Goal: Information Seeking & Learning: Learn about a topic

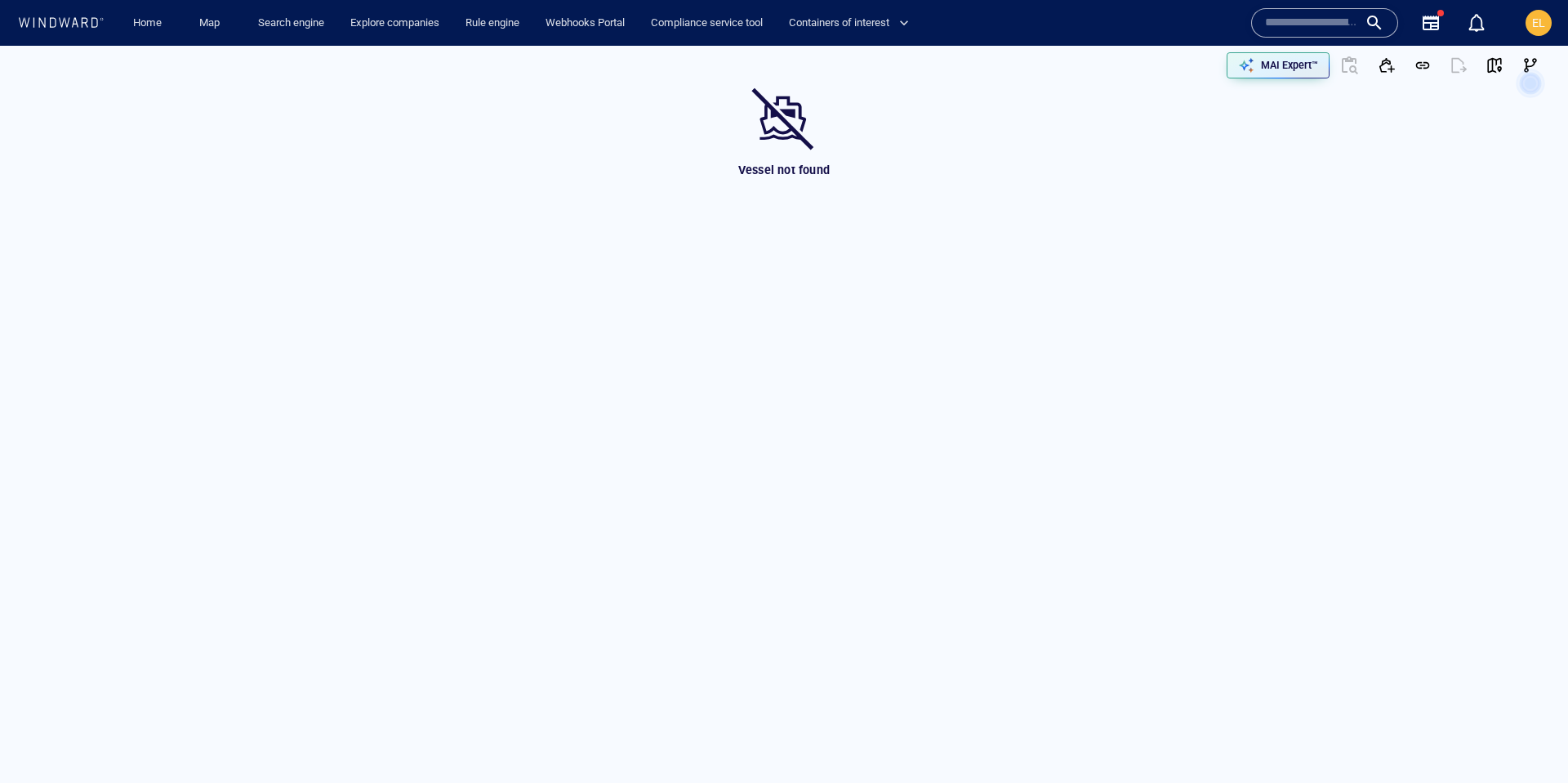
click at [1274, 15] on input "text" at bounding box center [1311, 23] width 93 height 25
paste input "*******"
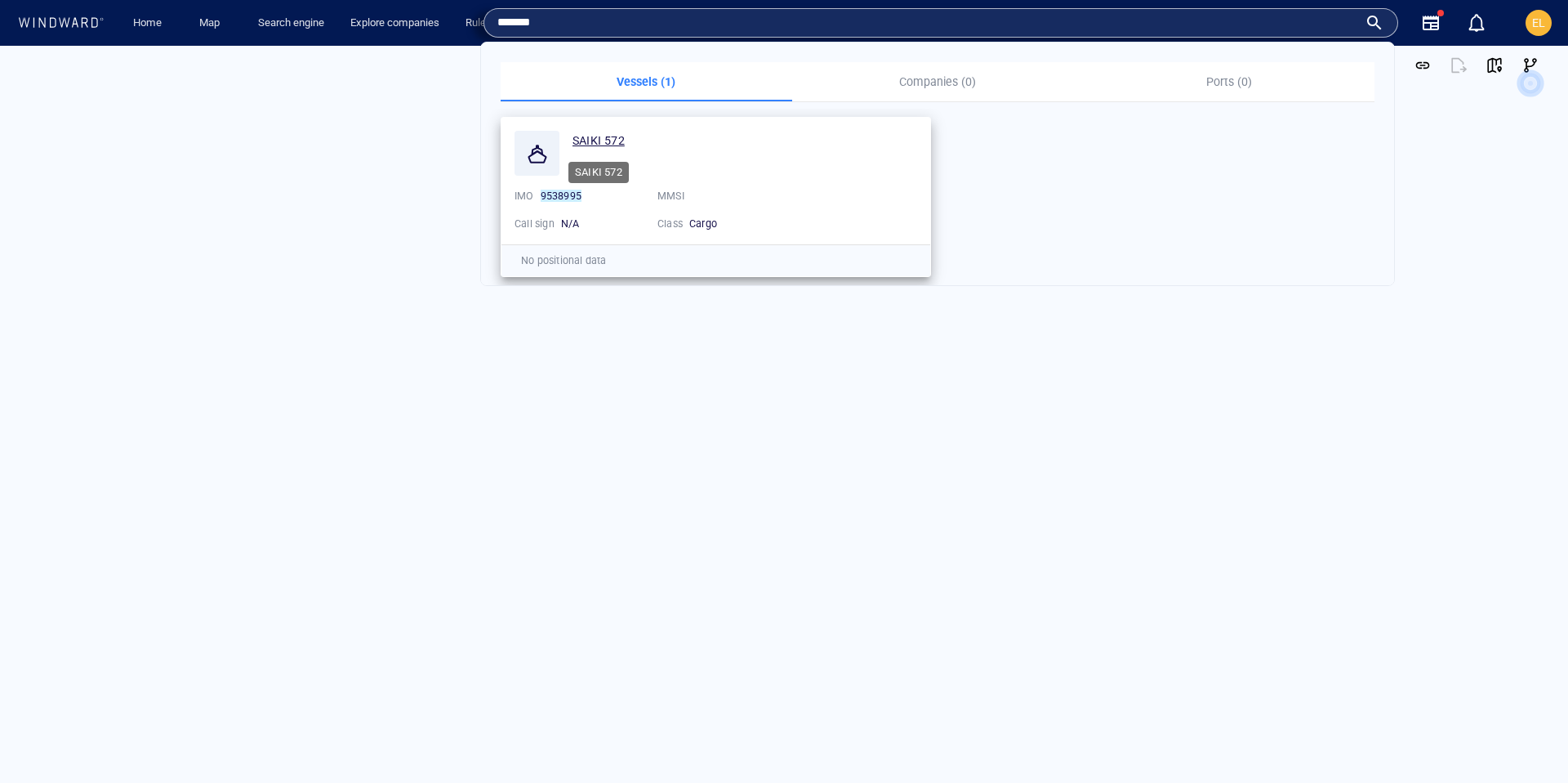
type input "*******"
click at [595, 142] on span "SAIKI 572" at bounding box center [598, 140] width 52 height 13
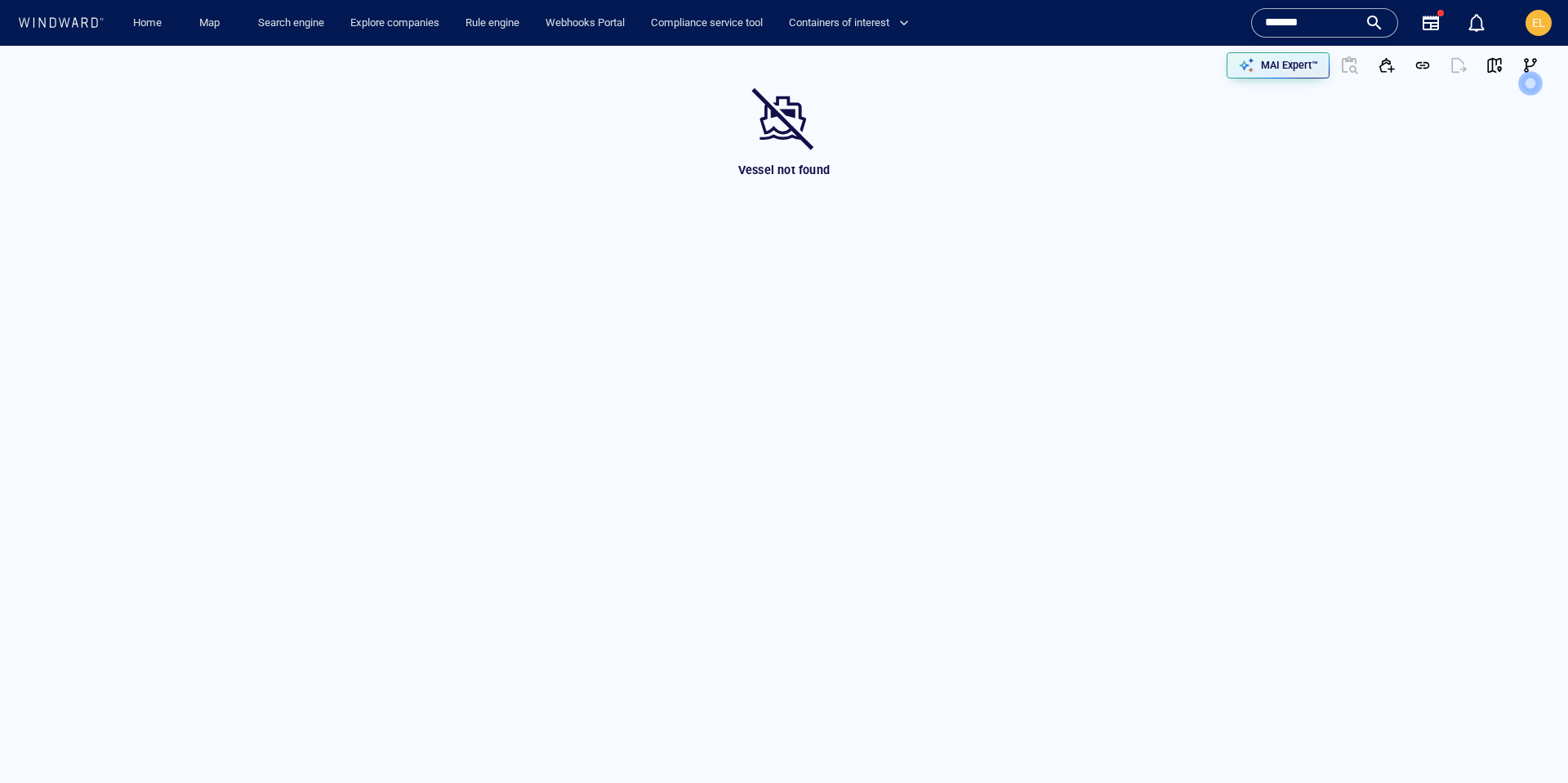
click at [1307, 30] on input "*******" at bounding box center [1311, 23] width 93 height 25
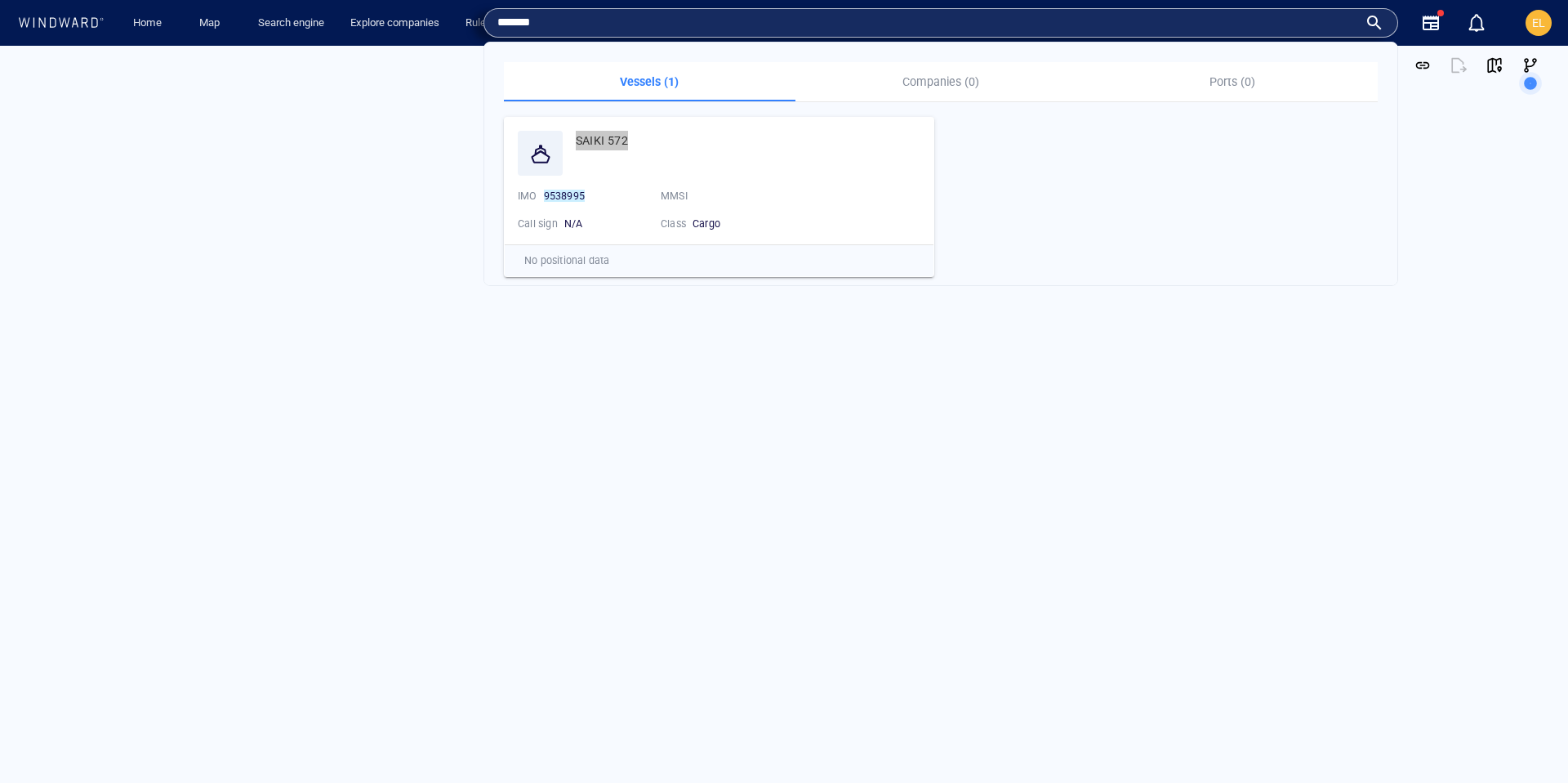
drag, startPoint x: 623, startPoint y: 138, endPoint x: 1157, endPoint y: 11, distance: 548.9
click at [0, 0] on div "Home Map Search engine Explore companies Rule engine Webhooks Portal Compliance…" at bounding box center [784, 23] width 1568 height 45
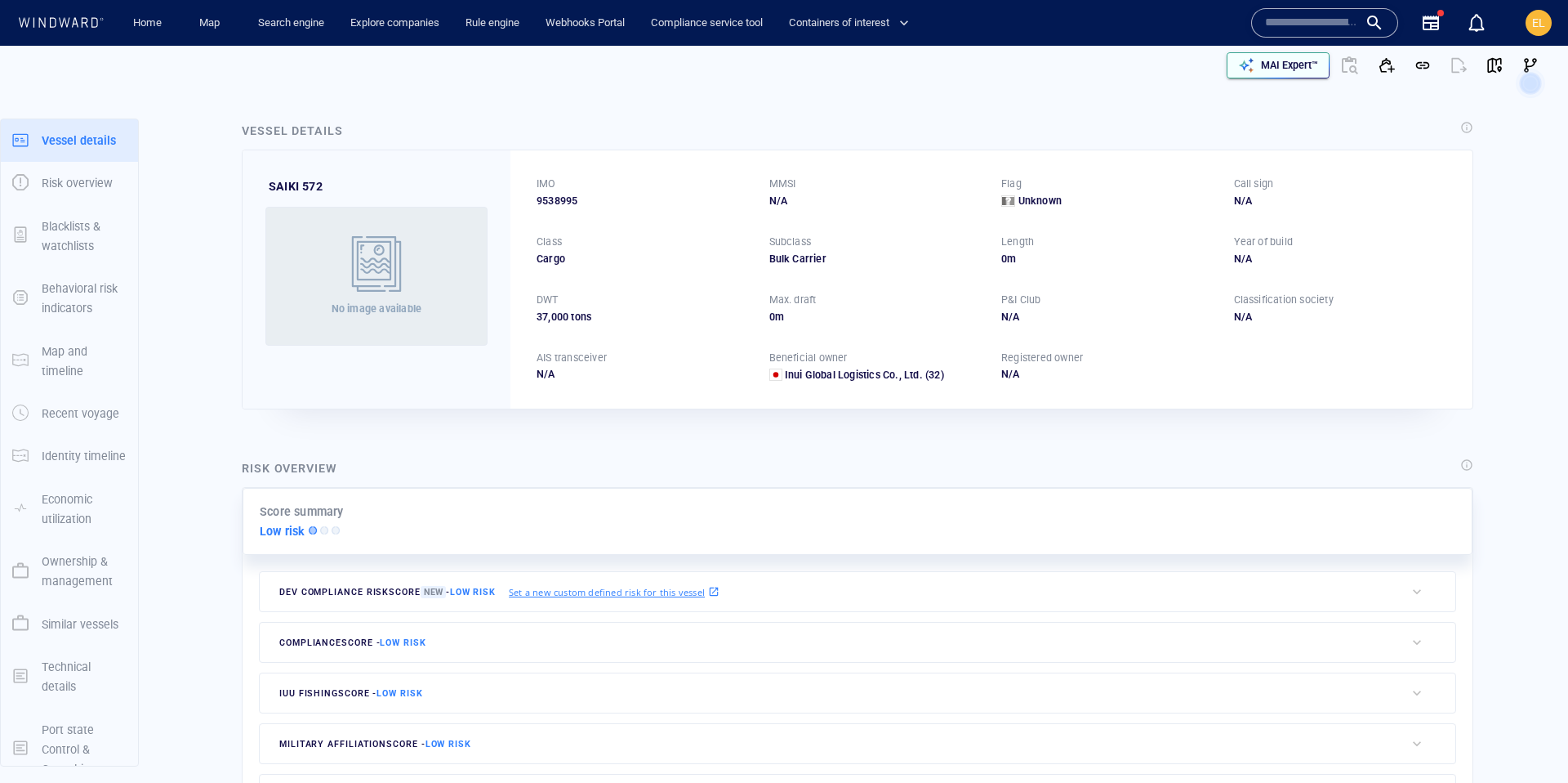
click at [1300, 69] on p "MAI Expert™" at bounding box center [1290, 65] width 57 height 15
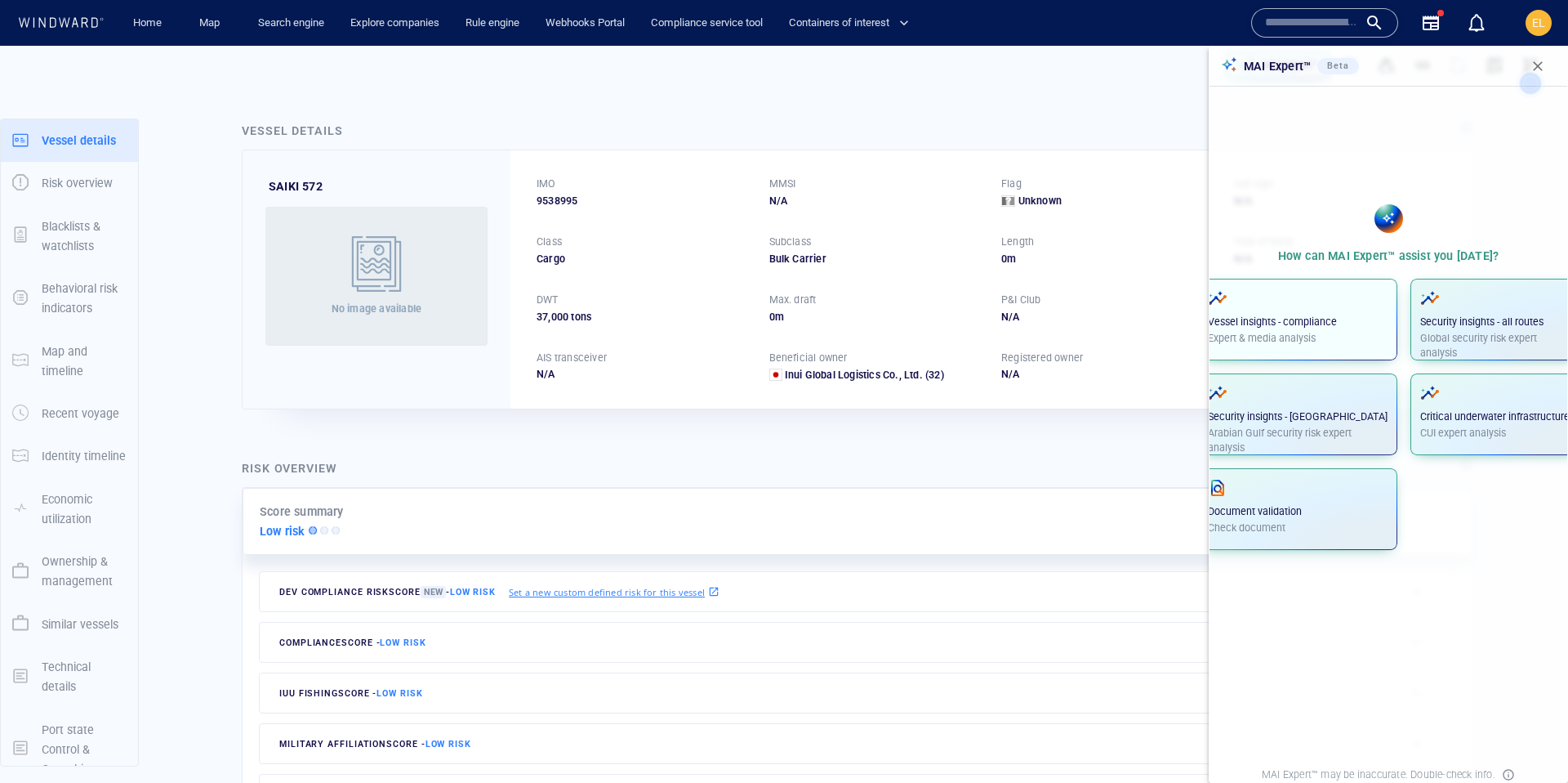
click at [1307, 346] on span "Vessel insights - compliance Expert & media analysis" at bounding box center [1298, 319] width 180 height 62
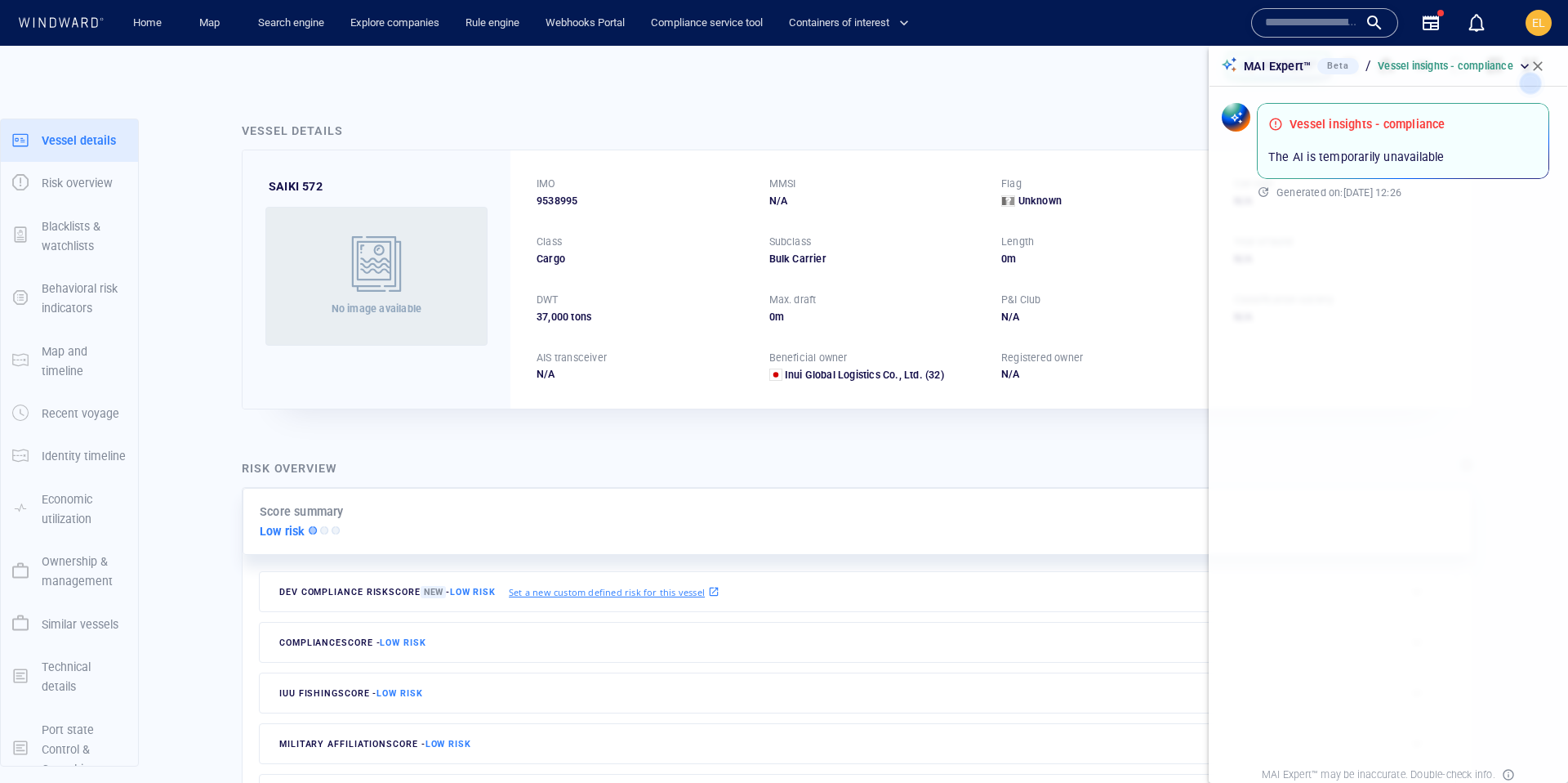
click at [1520, 66] on icon at bounding box center [1531, 83] width 45 height 45
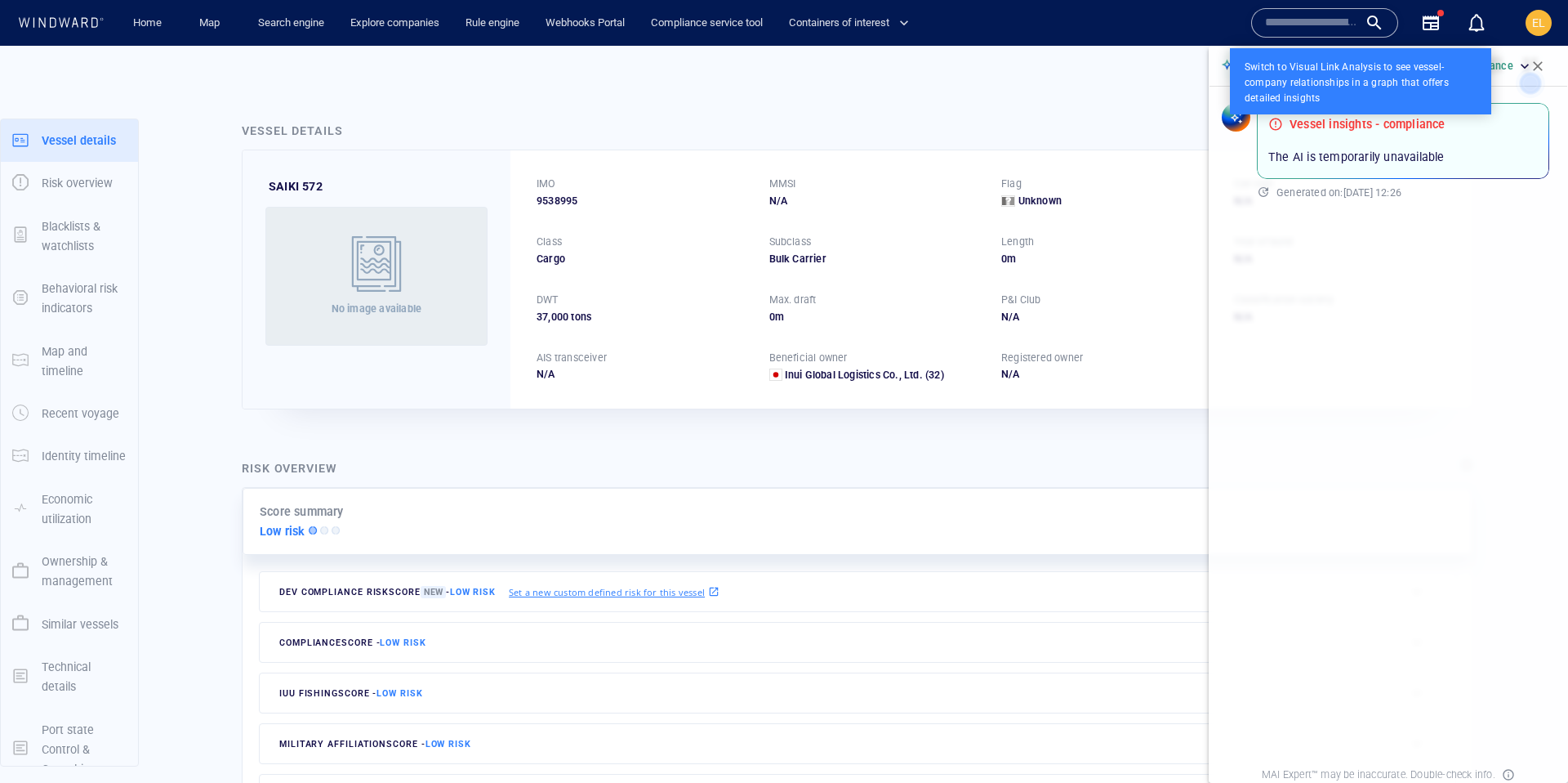
click at [1519, 69] on icon at bounding box center [1531, 83] width 45 height 45
click at [1539, 69] on icon at bounding box center [1531, 83] width 45 height 45
click at [1536, 65] on icon at bounding box center [1531, 83] width 45 height 45
click at [1533, 65] on icon at bounding box center [1531, 83] width 45 height 45
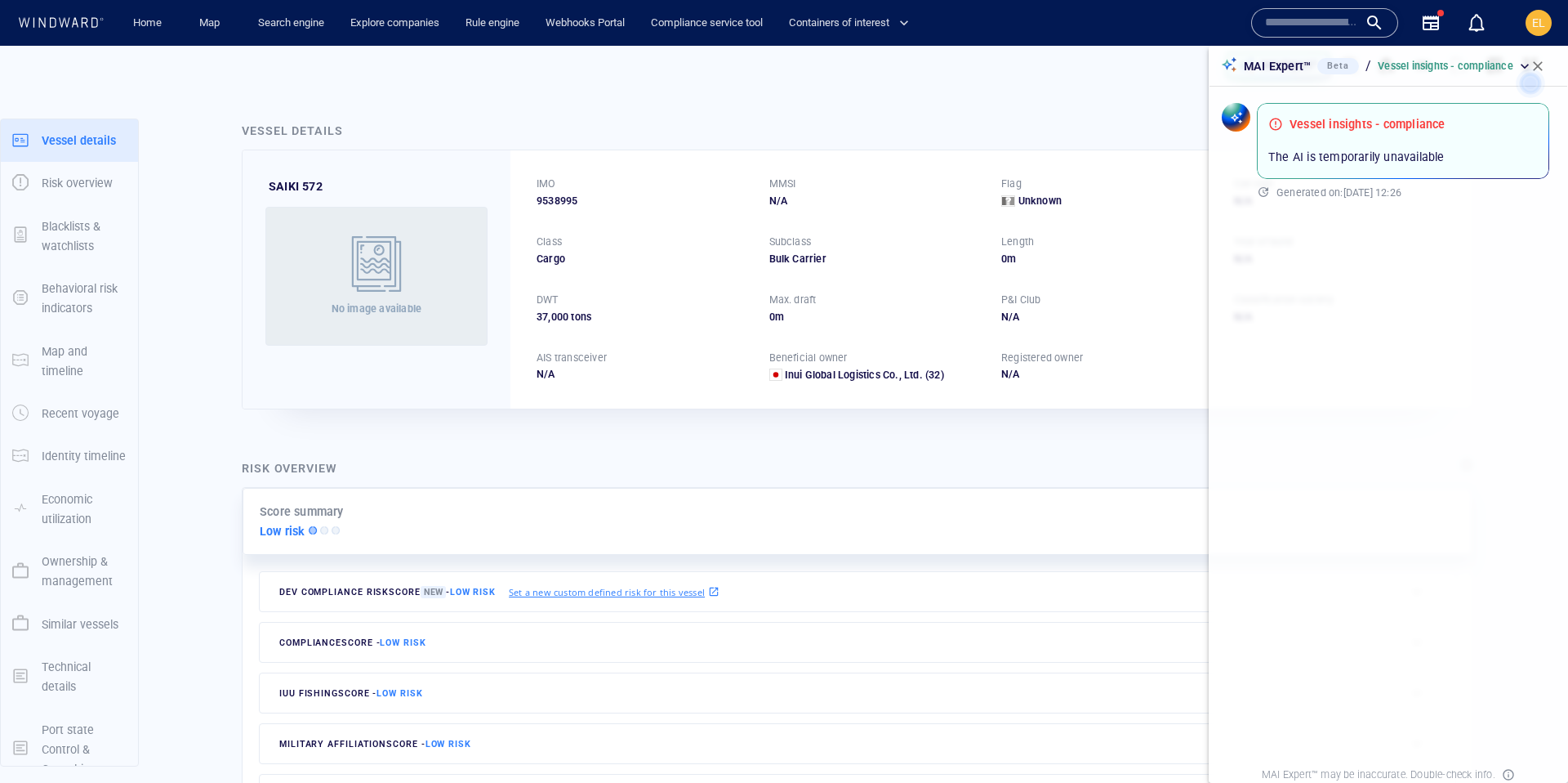
click at [1337, 263] on div at bounding box center [784, 391] width 1568 height 783
click at [1532, 65] on span "button" at bounding box center [1537, 66] width 17 height 17
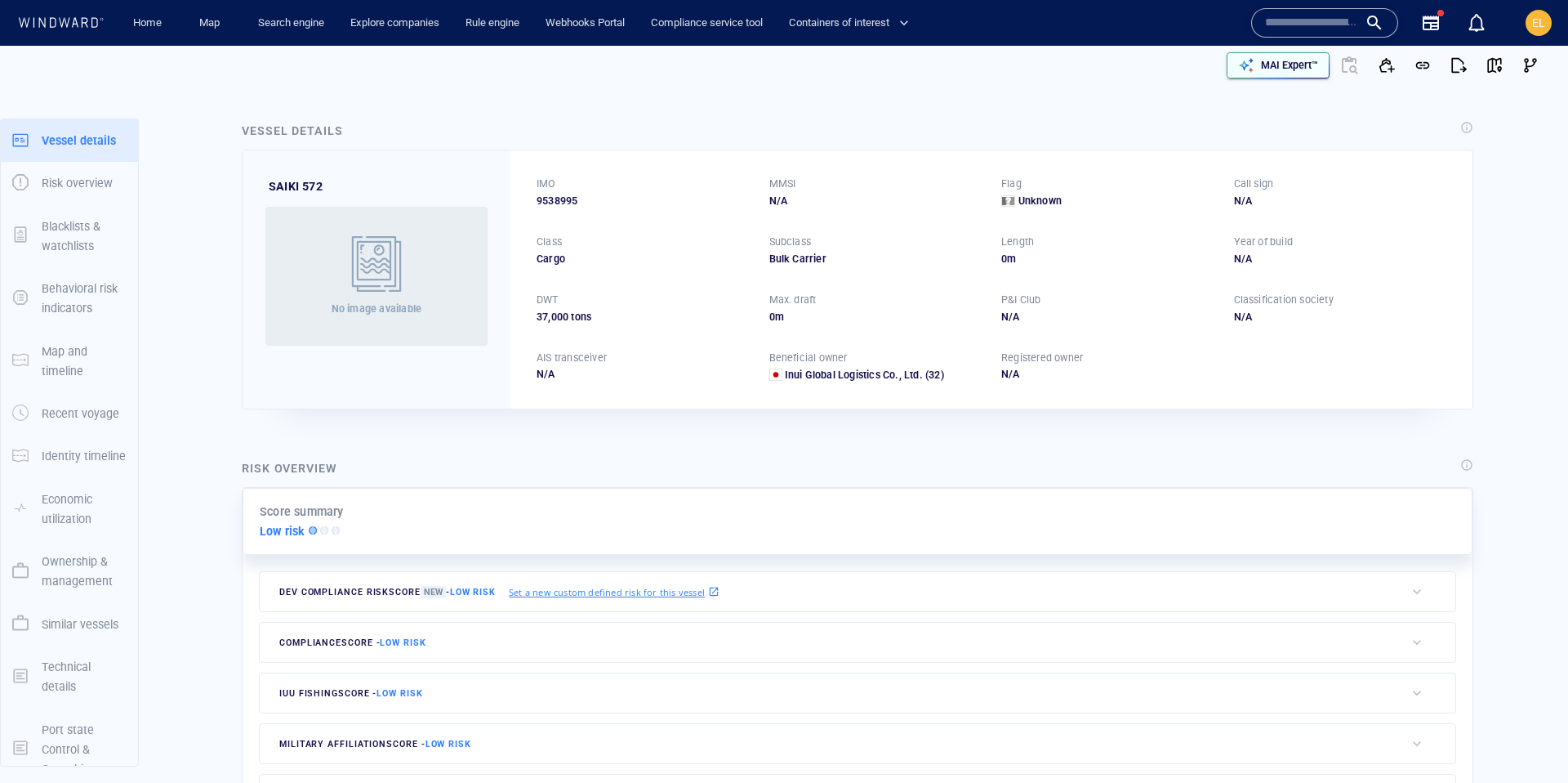
click at [1294, 65] on p "MAI Expert™" at bounding box center [1290, 65] width 57 height 15
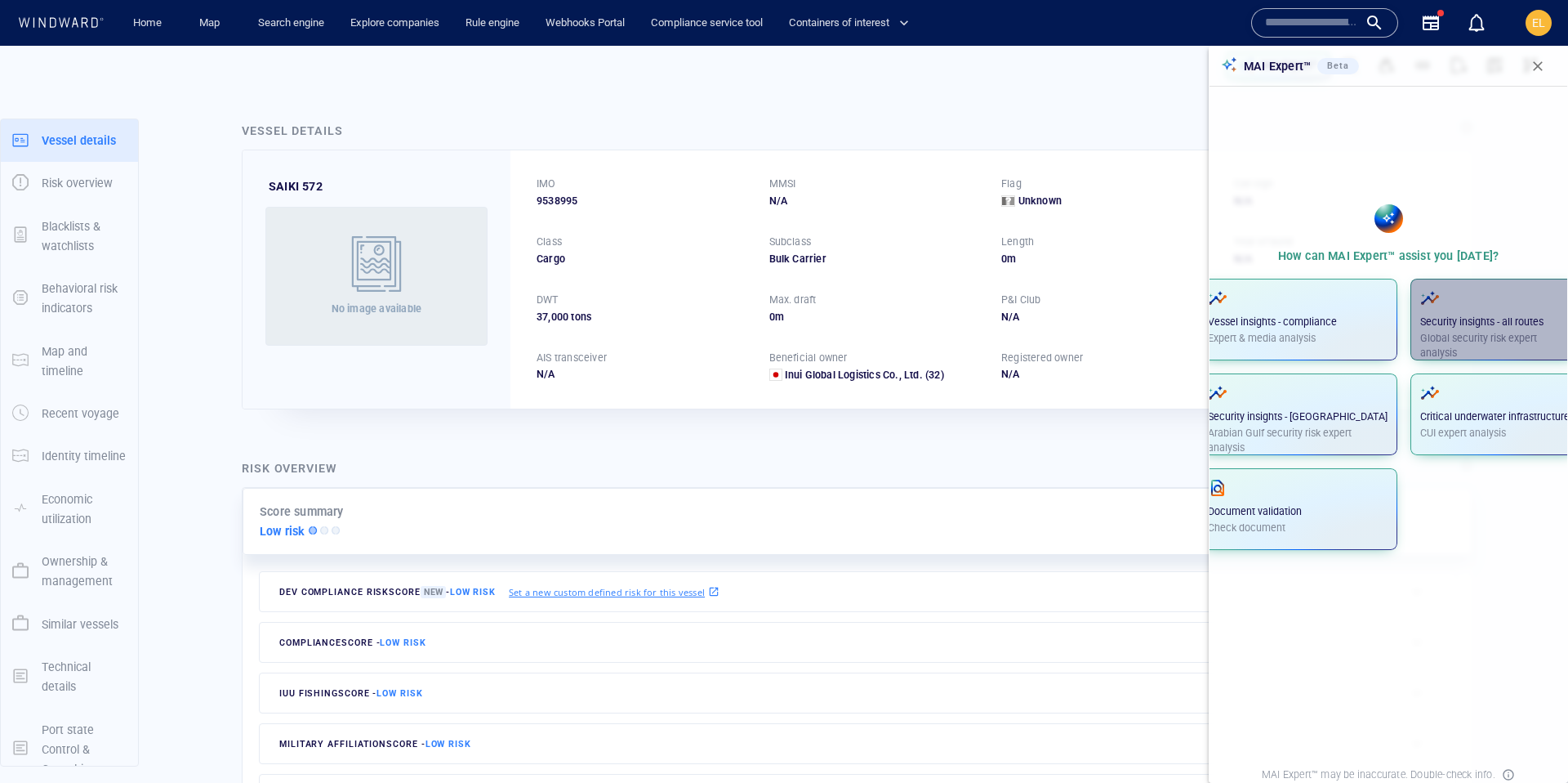
click at [1446, 318] on p "Security insights - all routes" at bounding box center [1494, 322] width 149 height 15
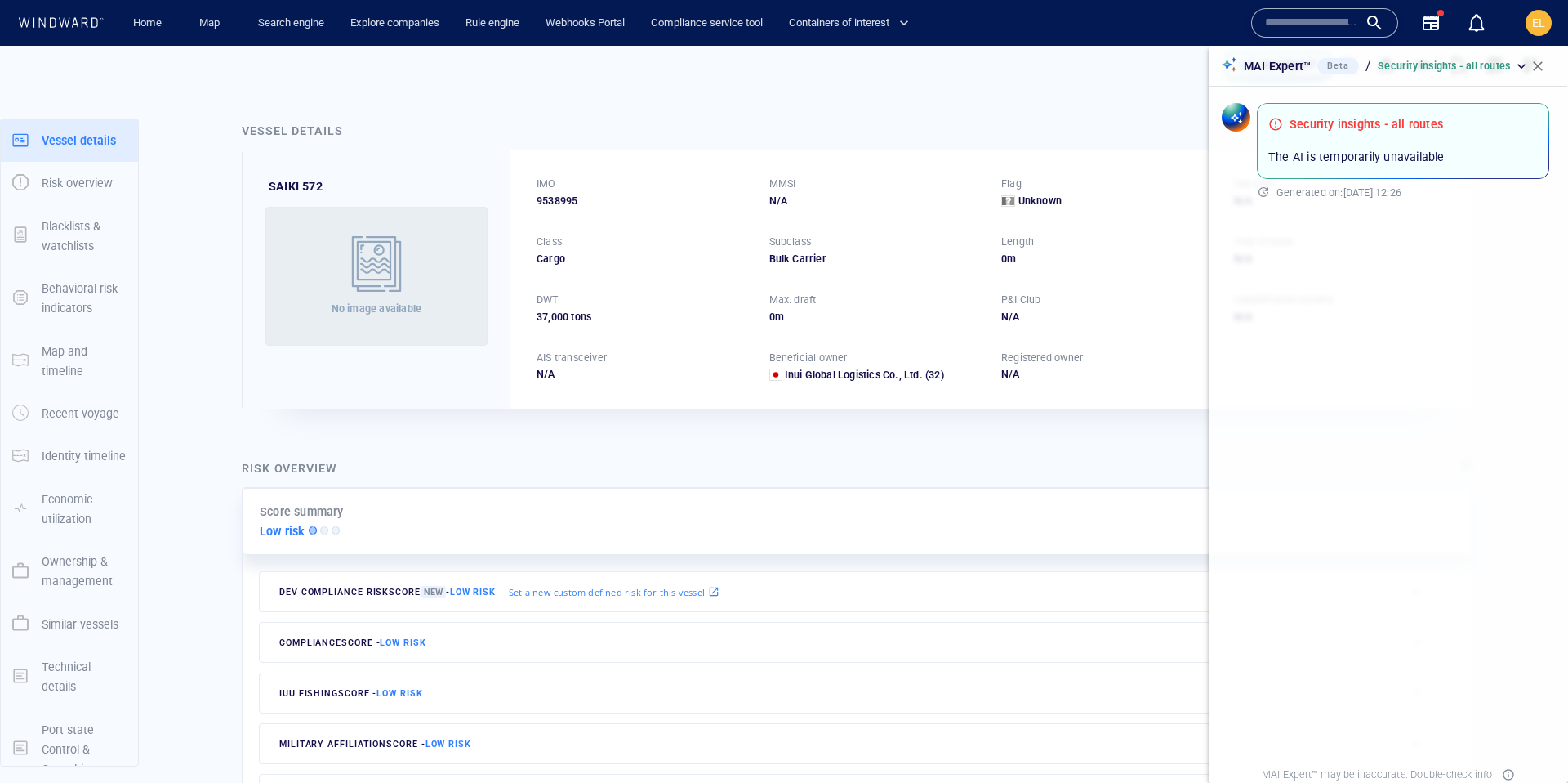
click at [1535, 26] on span "EL" at bounding box center [1537, 23] width 13 height 13
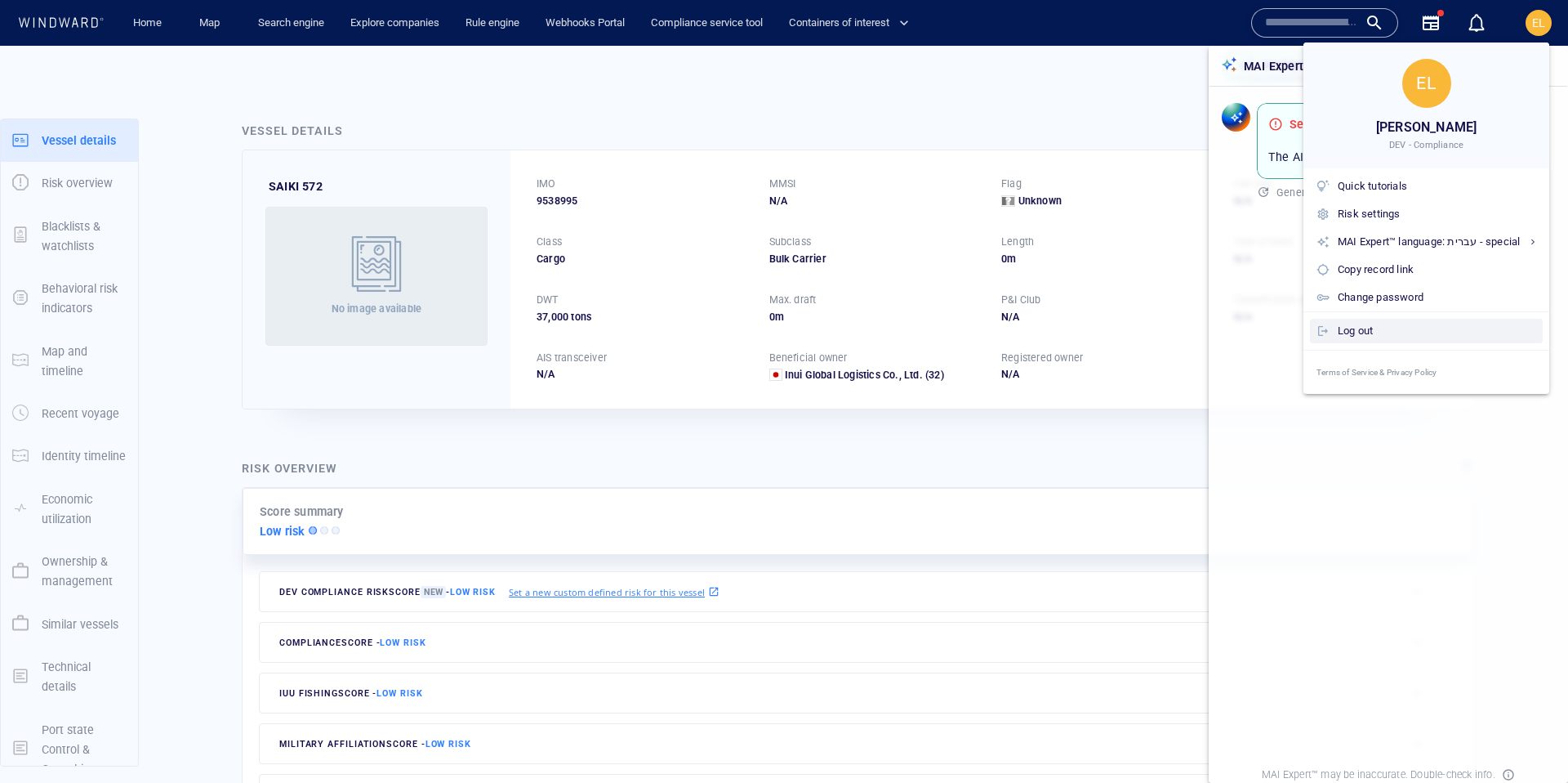
click at [1397, 339] on div "Log out" at bounding box center [1436, 331] width 198 height 18
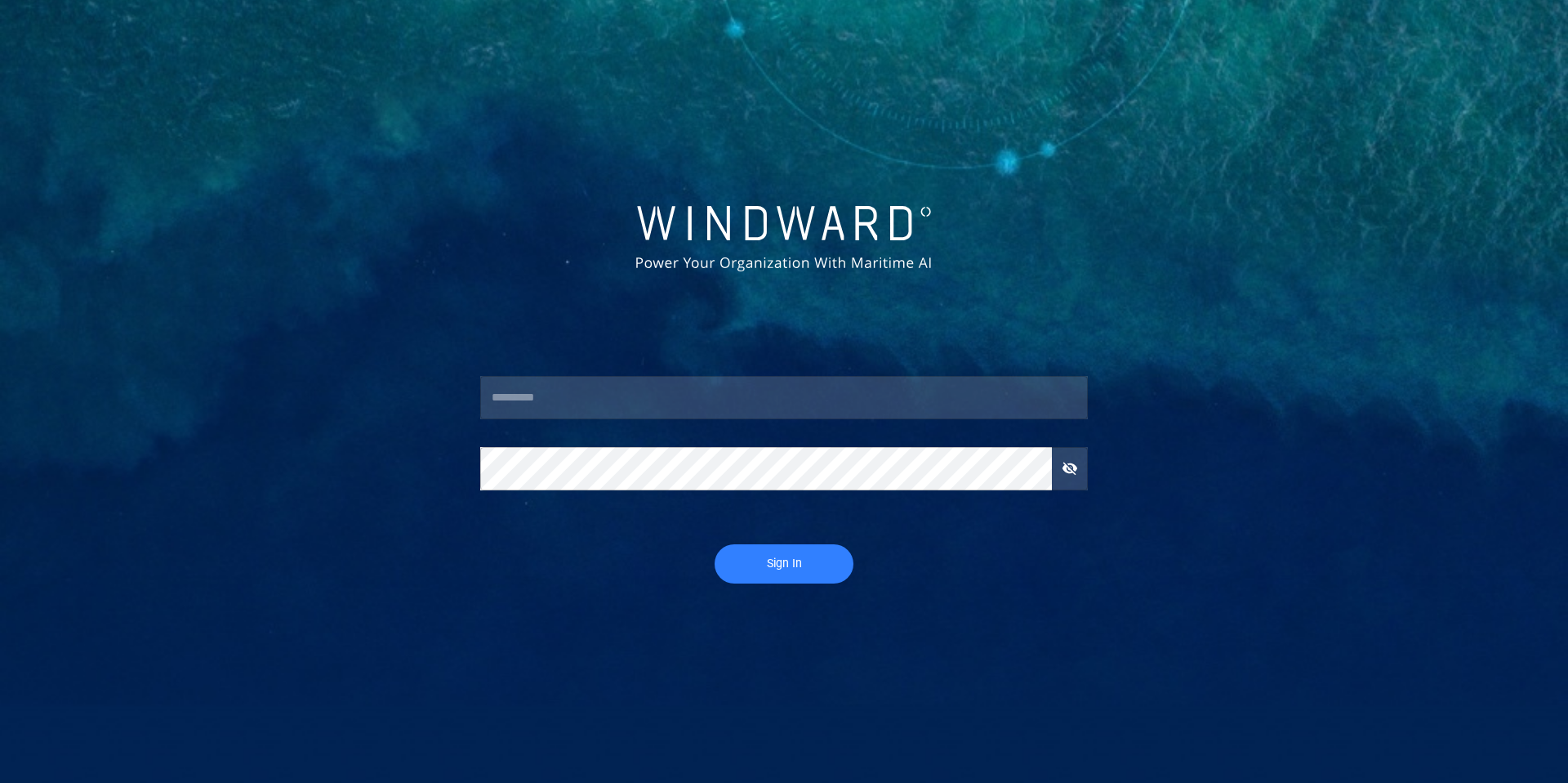
click at [694, 391] on input "text" at bounding box center [784, 398] width 608 height 44
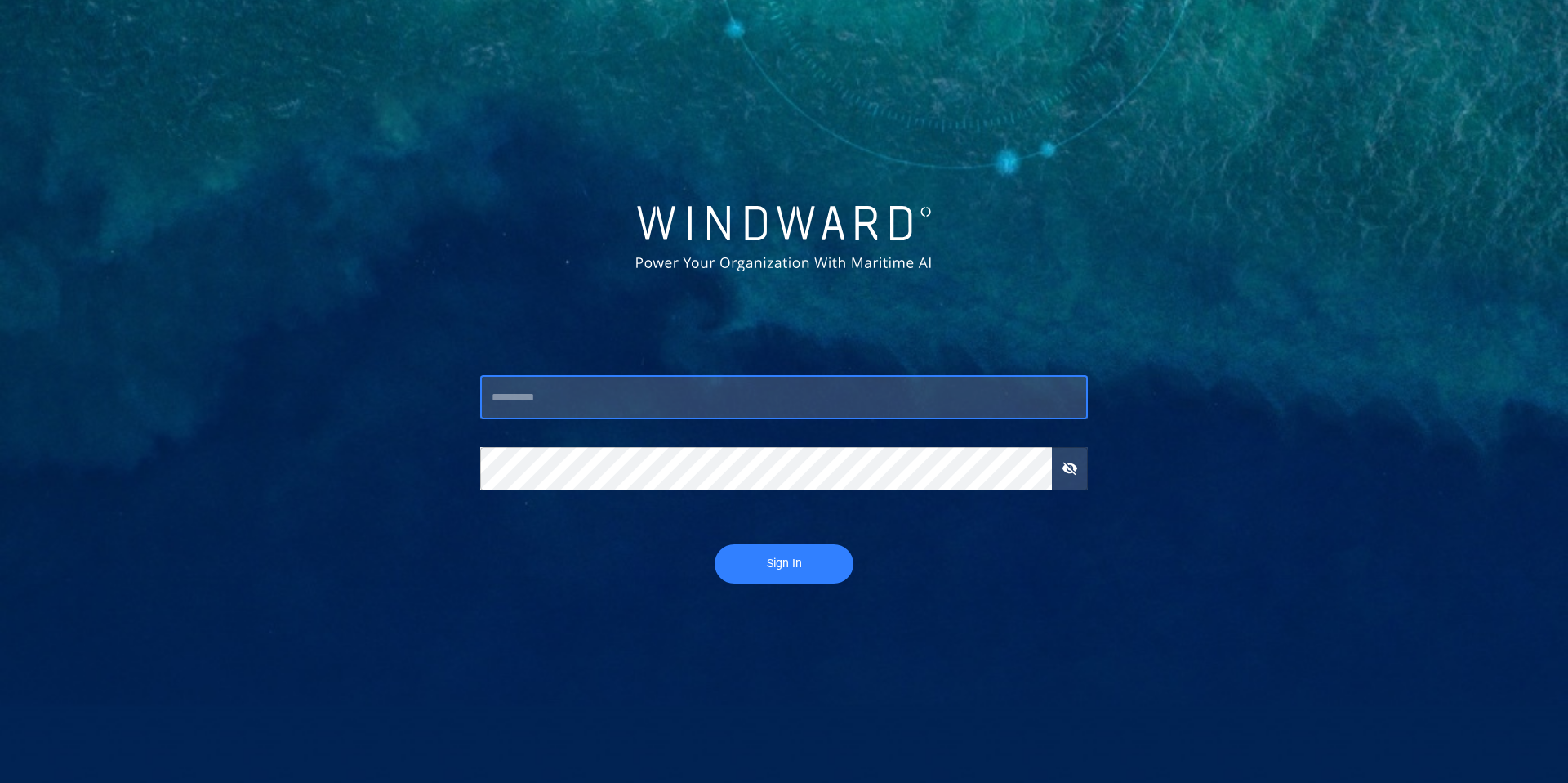
type input "***"
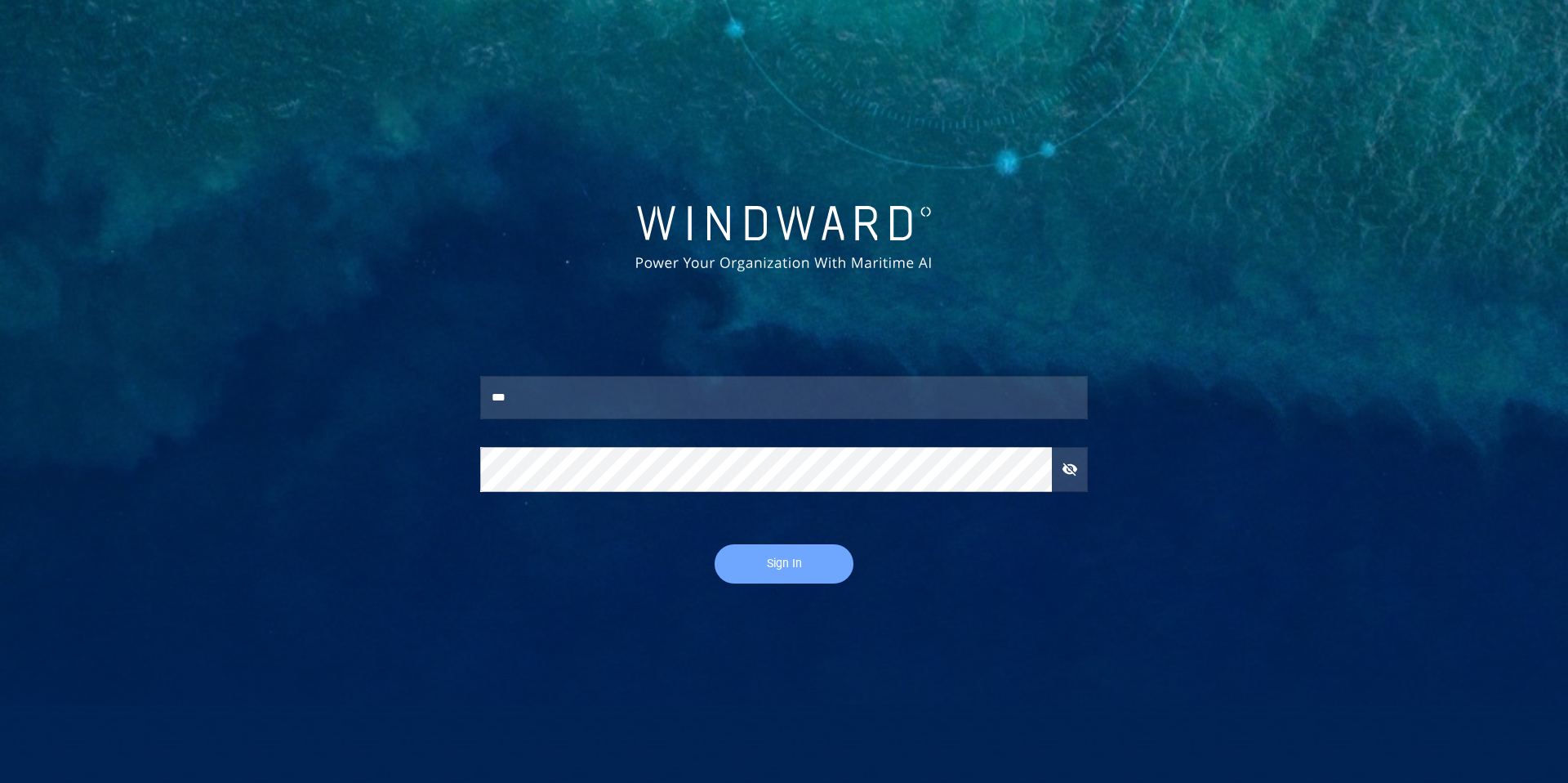
click at [741, 558] on span "Sign In" at bounding box center [784, 563] width 107 height 21
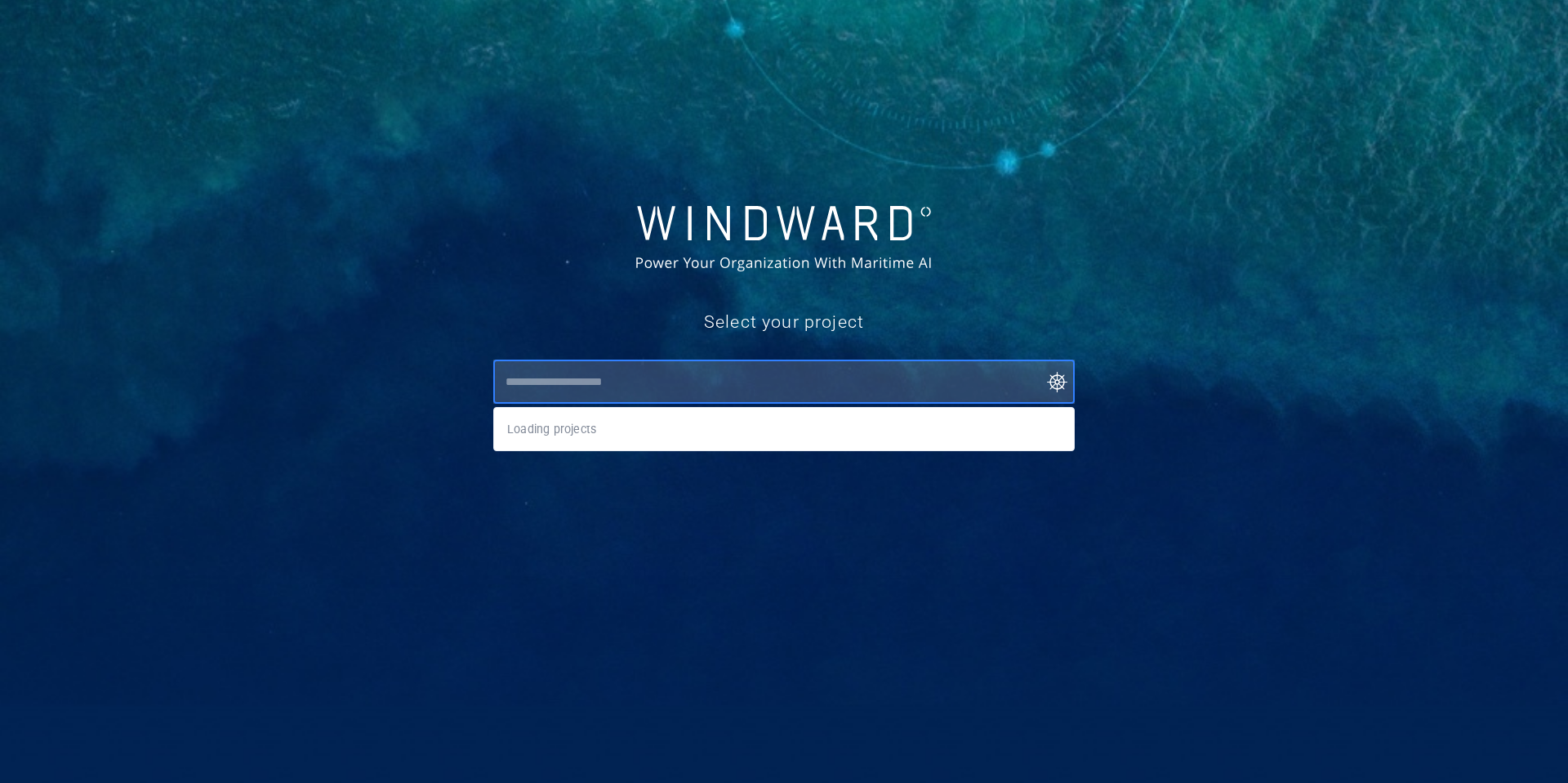
click at [776, 383] on input "text" at bounding box center [787, 382] width 574 height 30
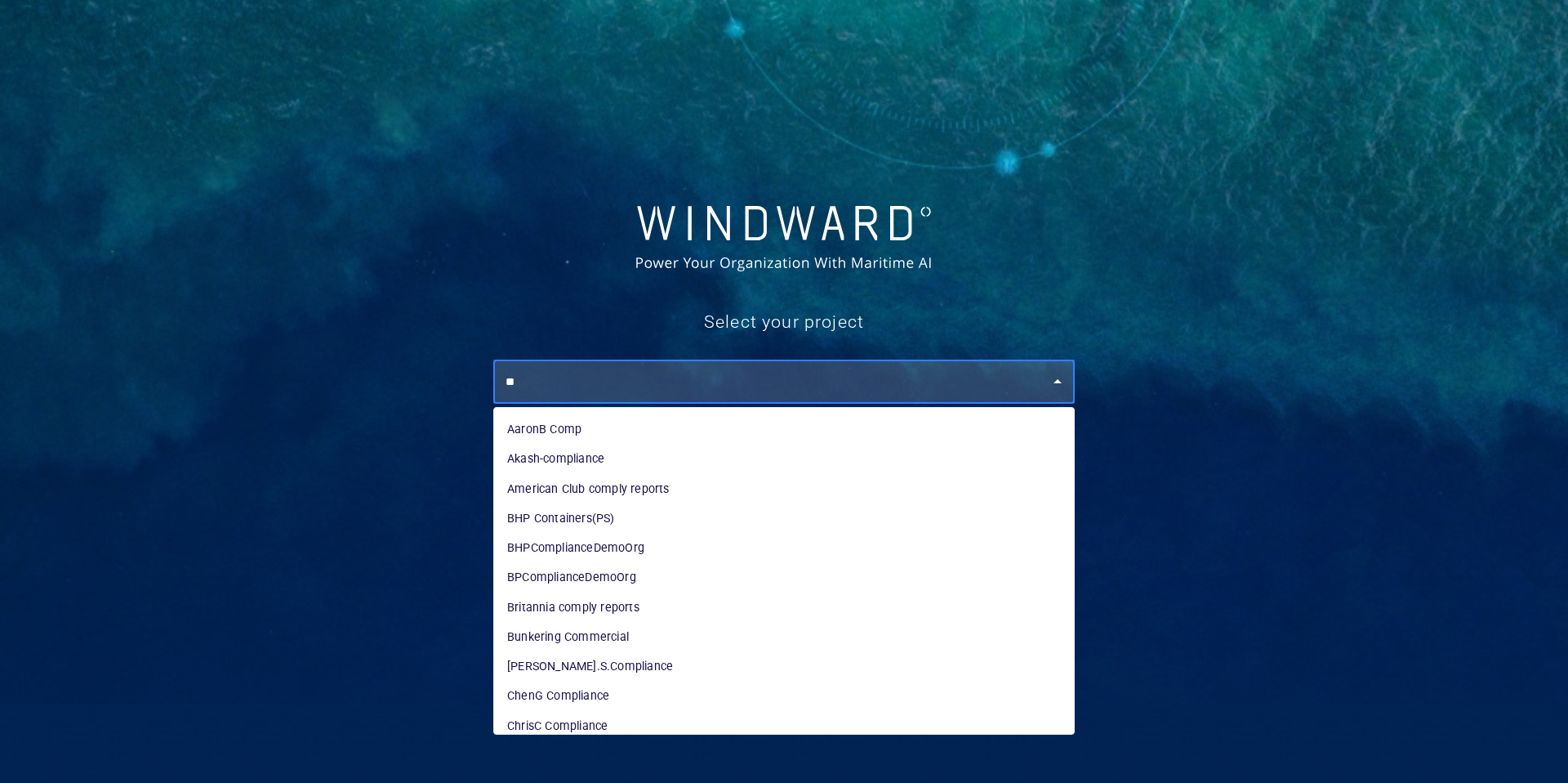
type input "*"
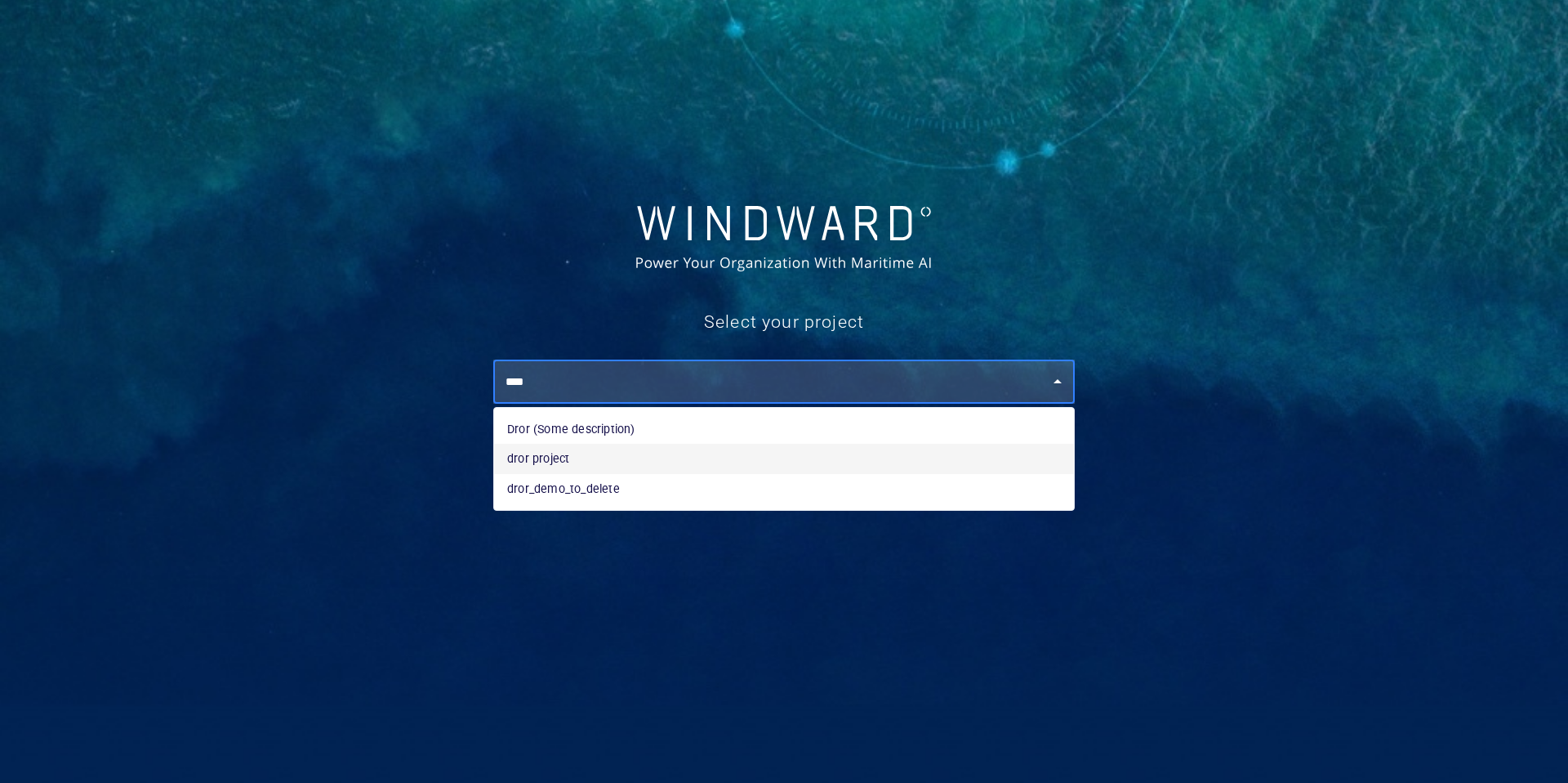
click at [604, 462] on li "dror project" at bounding box center [784, 458] width 580 height 30
type input "**********"
